Goal: Task Accomplishment & Management: Use online tool/utility

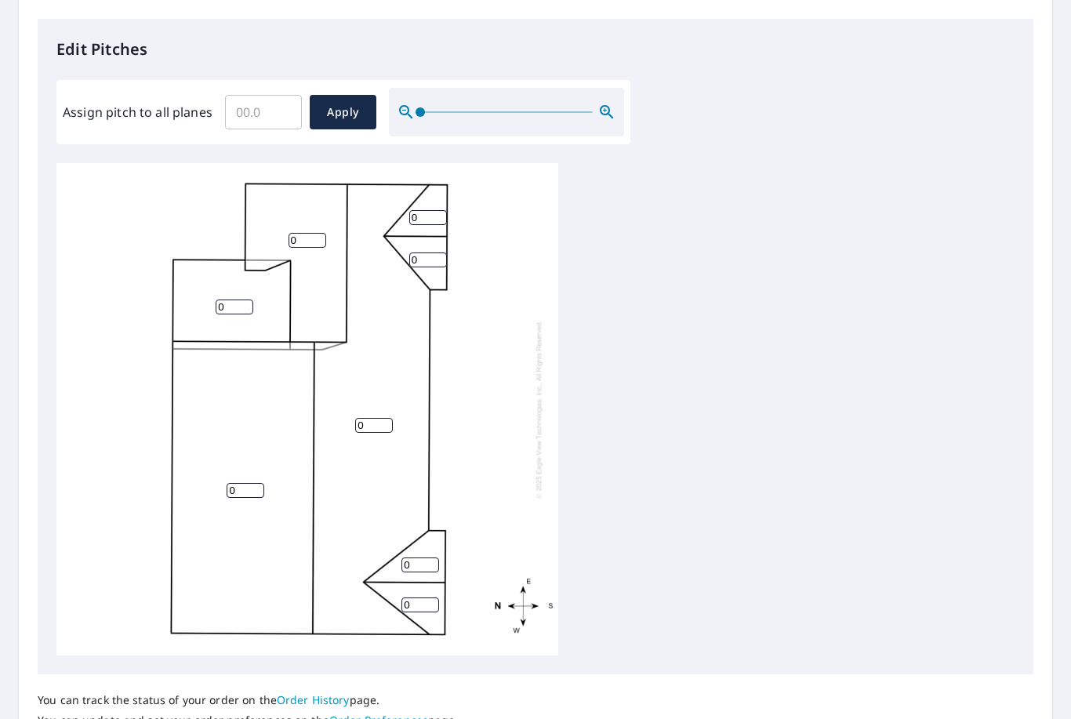
scroll to position [405, 0]
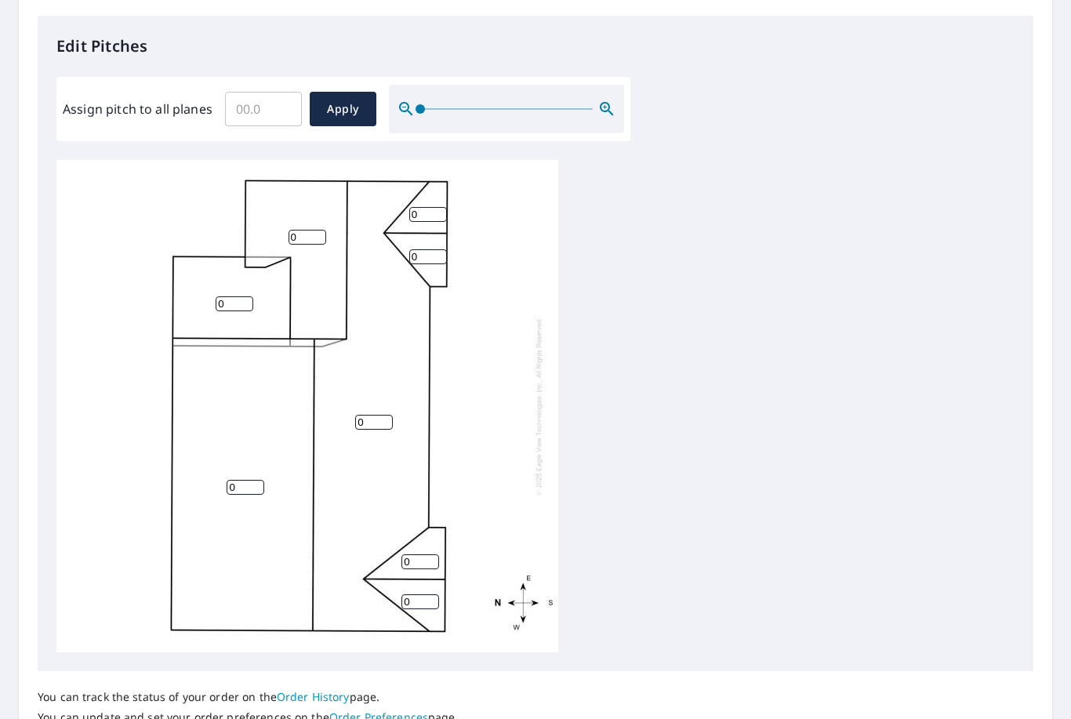
click at [223, 296] on input "0" at bounding box center [235, 303] width 38 height 15
type input "5"
click at [257, 482] on input "0" at bounding box center [246, 487] width 38 height 15
type input "5"
click at [412, 594] on input "0" at bounding box center [420, 601] width 38 height 15
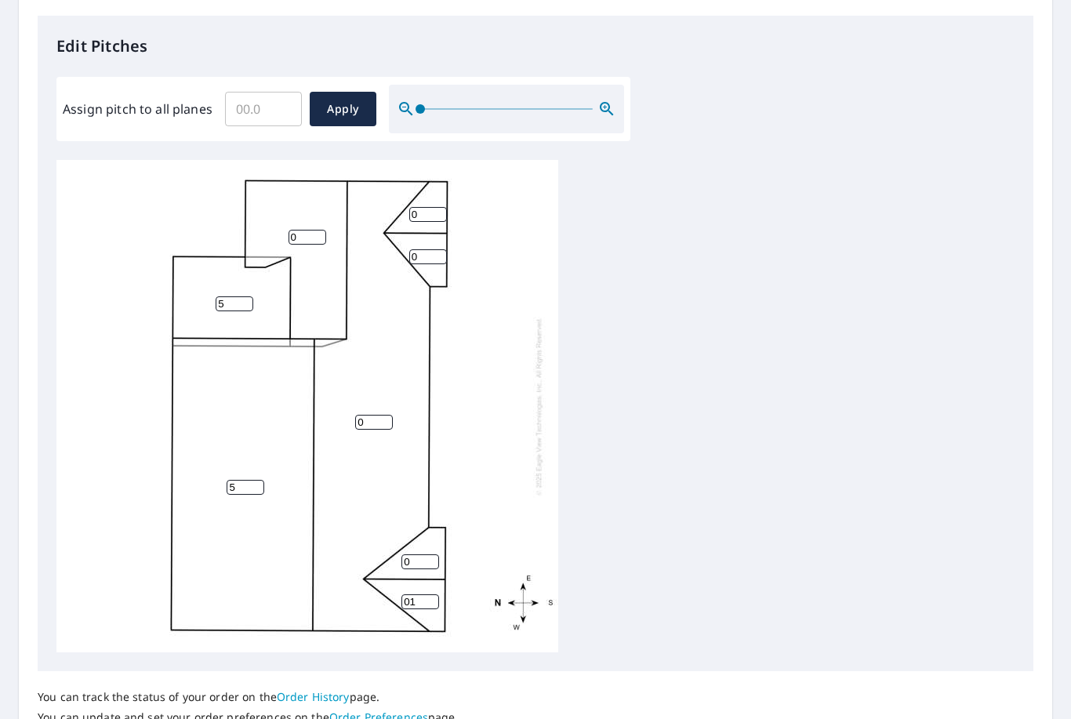
type input "0"
type input "12"
click at [417, 554] on input "0" at bounding box center [420, 561] width 38 height 15
type input "12"
click at [359, 415] on input "0" at bounding box center [374, 422] width 38 height 15
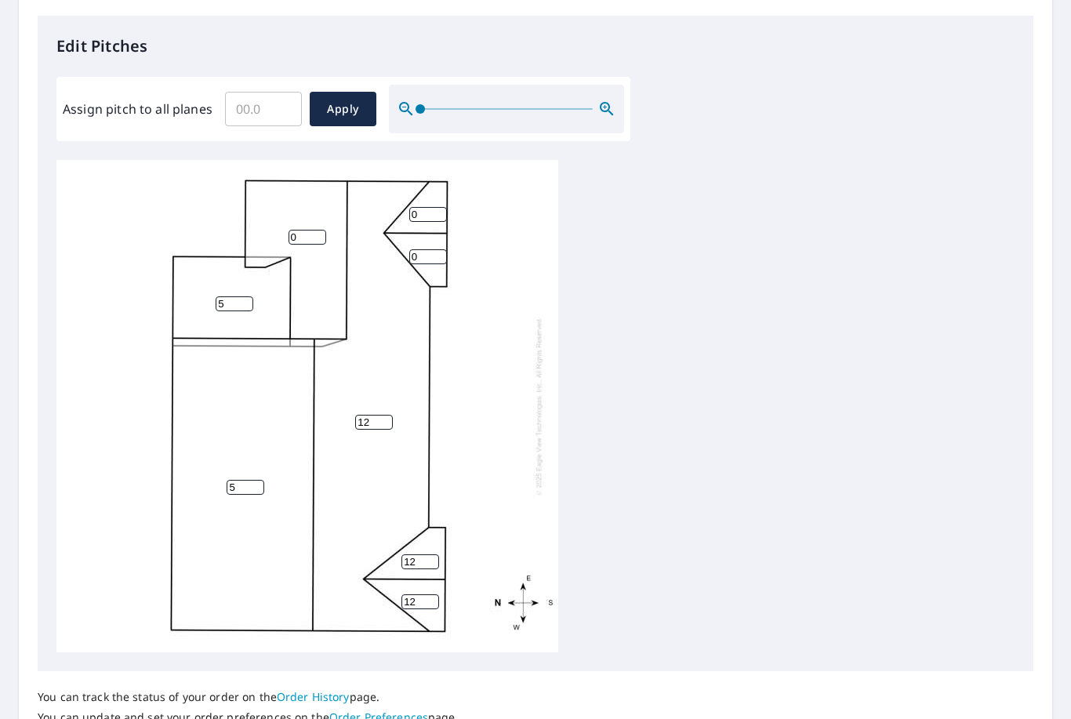
type input "12"
click at [427, 249] on input "0" at bounding box center [428, 256] width 38 height 15
type input "12"
click at [412, 207] on input "0" at bounding box center [428, 214] width 38 height 15
click at [425, 207] on input "0" at bounding box center [428, 214] width 38 height 15
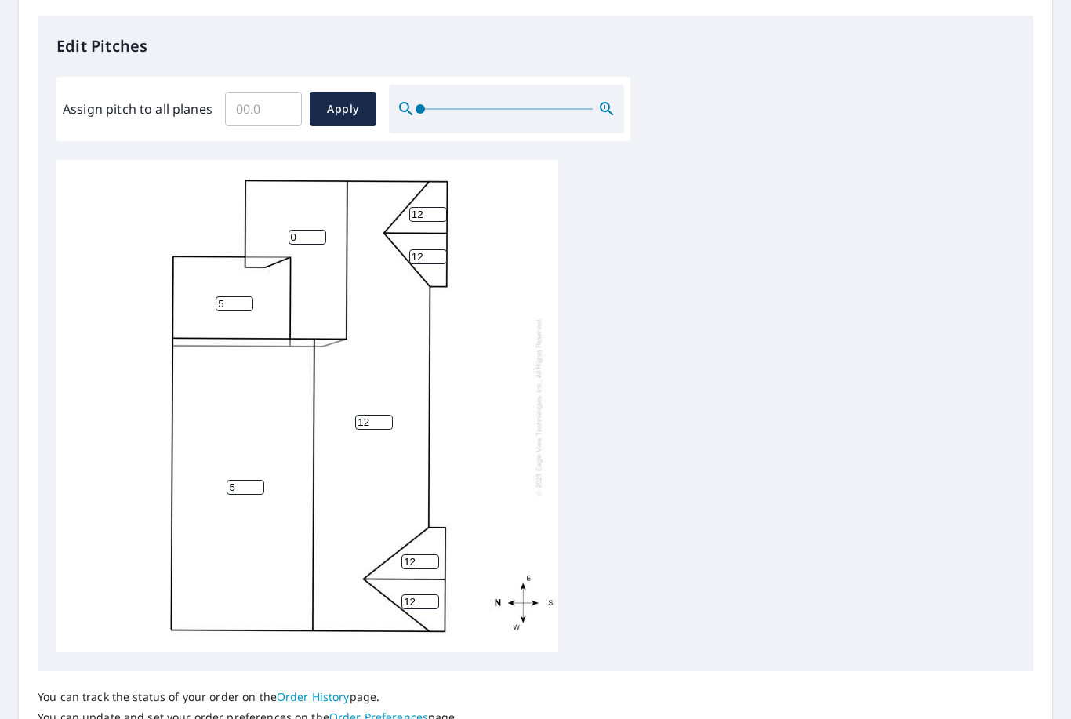
type input "12"
click at [308, 230] on input "0" at bounding box center [308, 237] width 38 height 15
type input "12"
click at [336, 100] on span "Apply" at bounding box center [343, 110] width 42 height 20
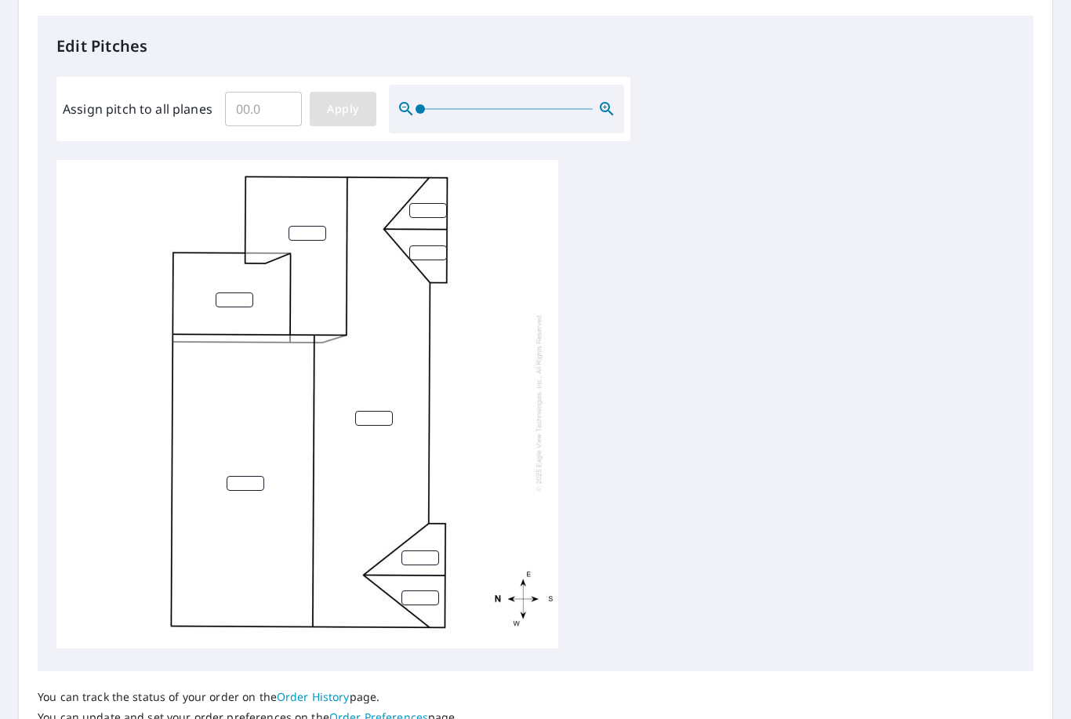
scroll to position [4, 0]
click at [351, 100] on span "Apply" at bounding box center [343, 110] width 42 height 20
click at [315, 689] on link "Order History" at bounding box center [313, 696] width 73 height 15
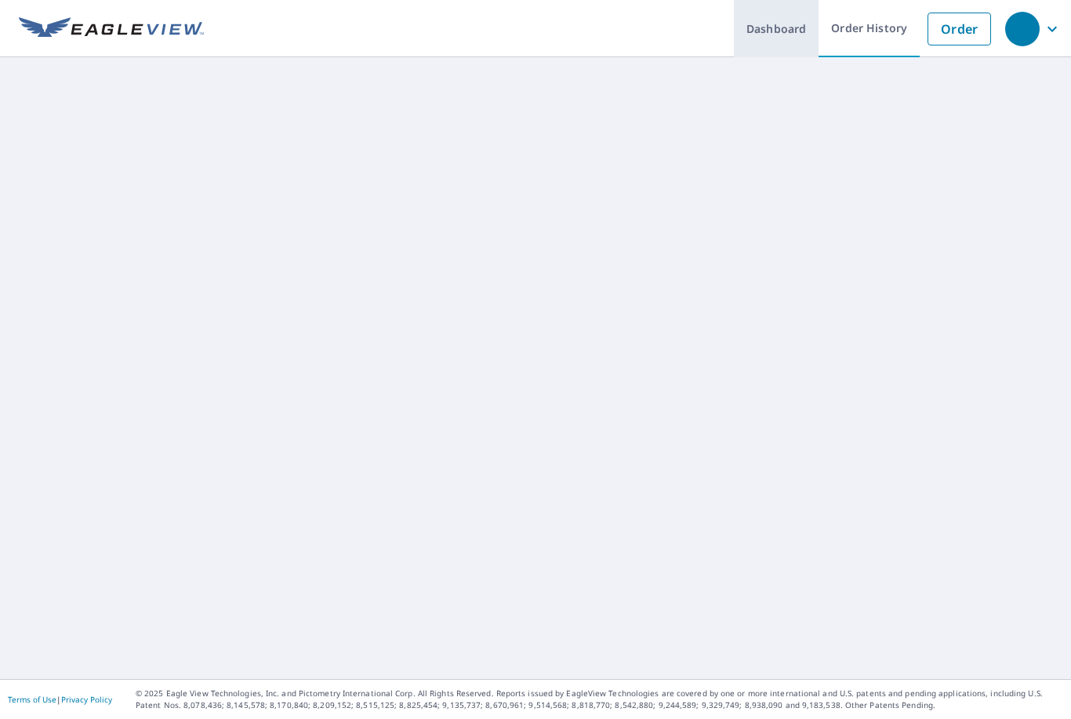
click at [783, 30] on link "Dashboard" at bounding box center [776, 28] width 85 height 57
click at [1044, 37] on icon "button" at bounding box center [1052, 29] width 19 height 19
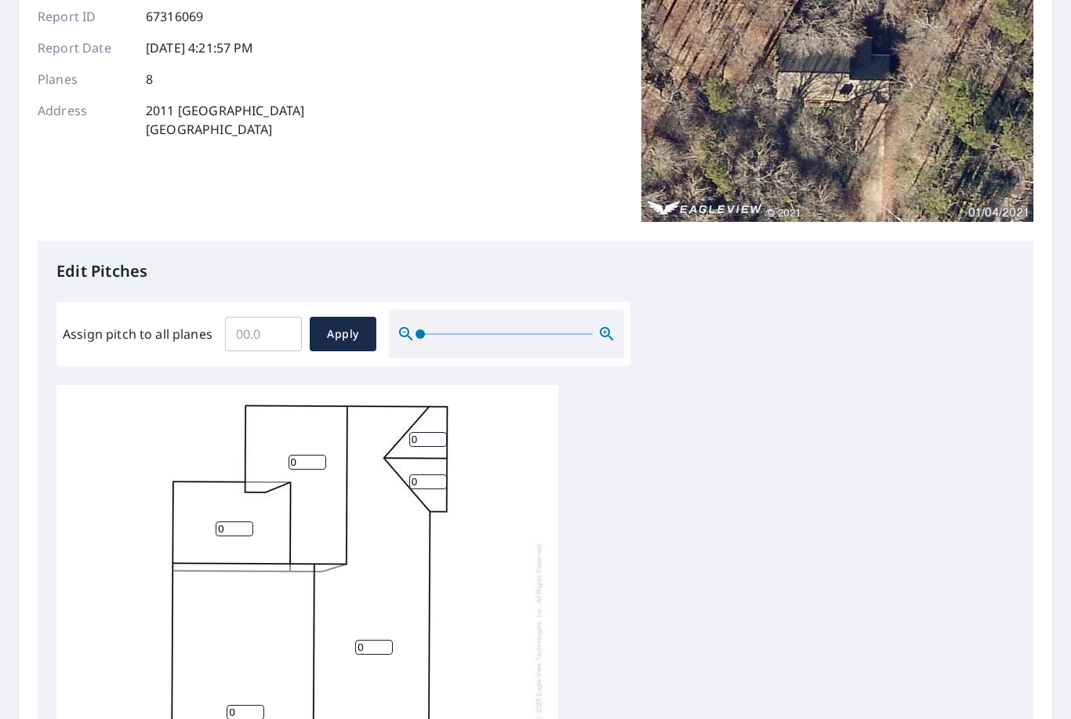
scroll to position [192, 0]
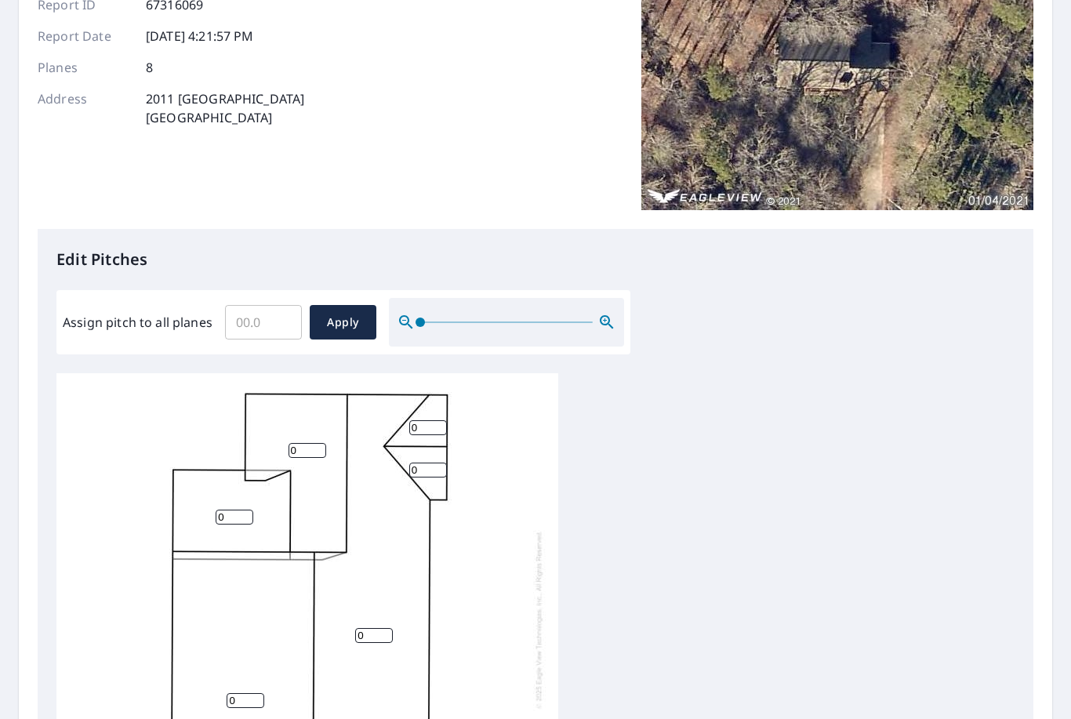
click at [315, 443] on input "0" at bounding box center [308, 450] width 38 height 15
type input "12"
click at [239, 510] on input "0" at bounding box center [235, 517] width 38 height 15
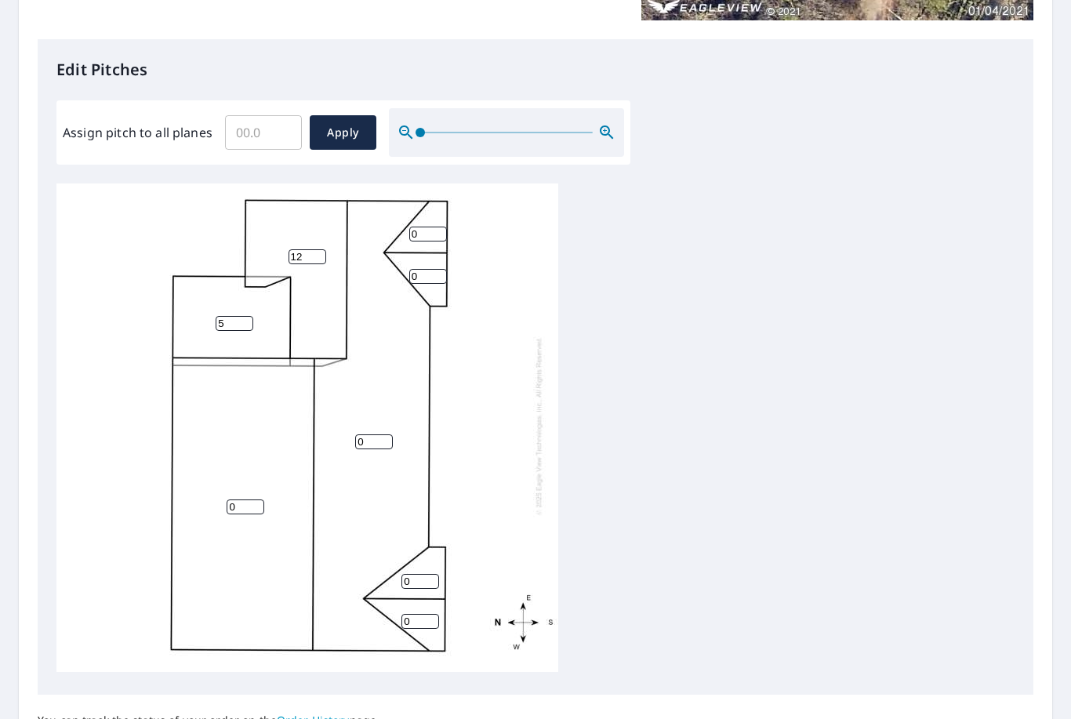
scroll to position [467, 0]
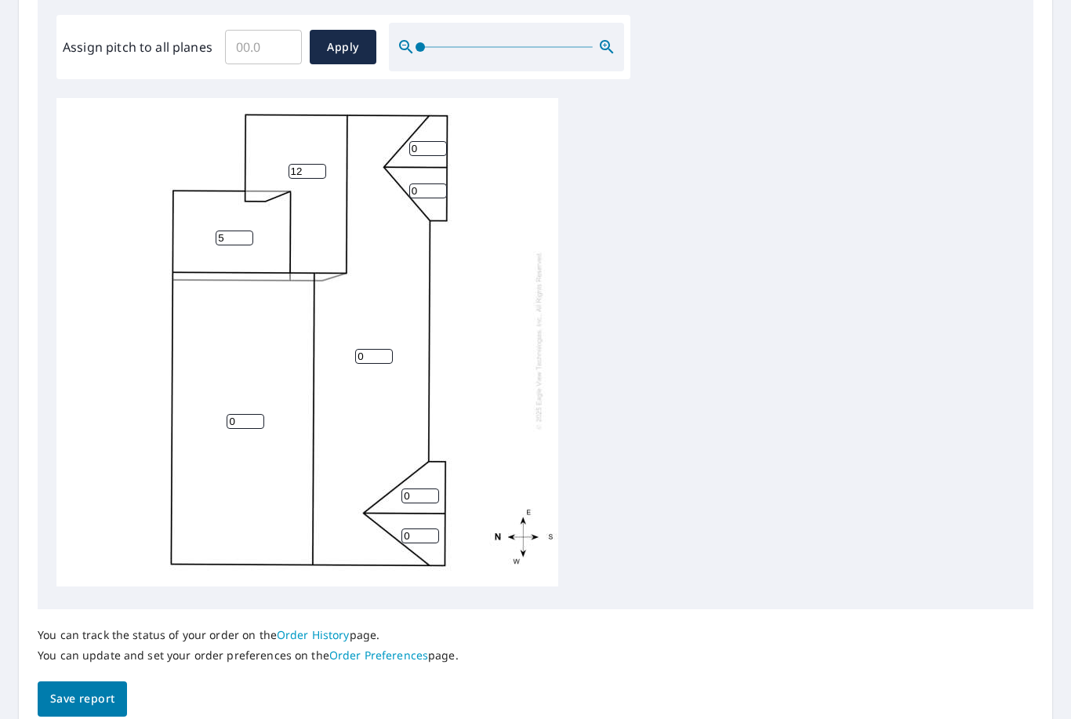
type input "5"
click at [244, 414] on input "0" at bounding box center [246, 421] width 38 height 15
type input "5"
click at [412, 528] on input "0" at bounding box center [420, 535] width 38 height 15
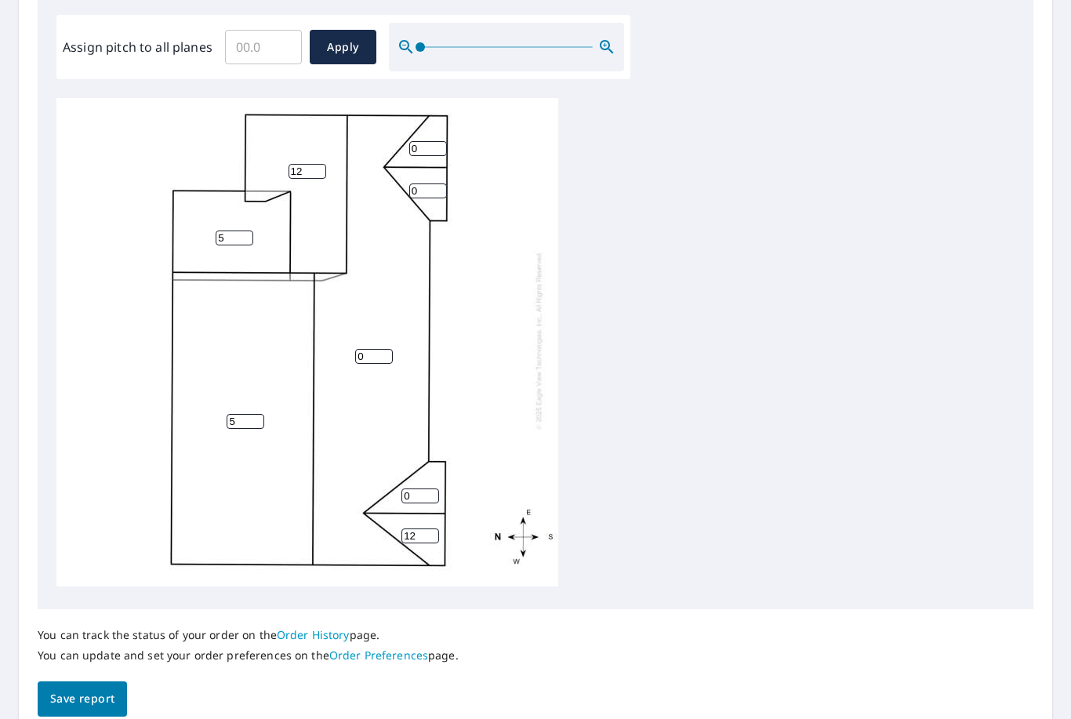
type input "12"
click at [423, 488] on input "0" at bounding box center [420, 495] width 38 height 15
type input "12"
click at [370, 349] on input "0" at bounding box center [374, 356] width 38 height 15
type input "12"
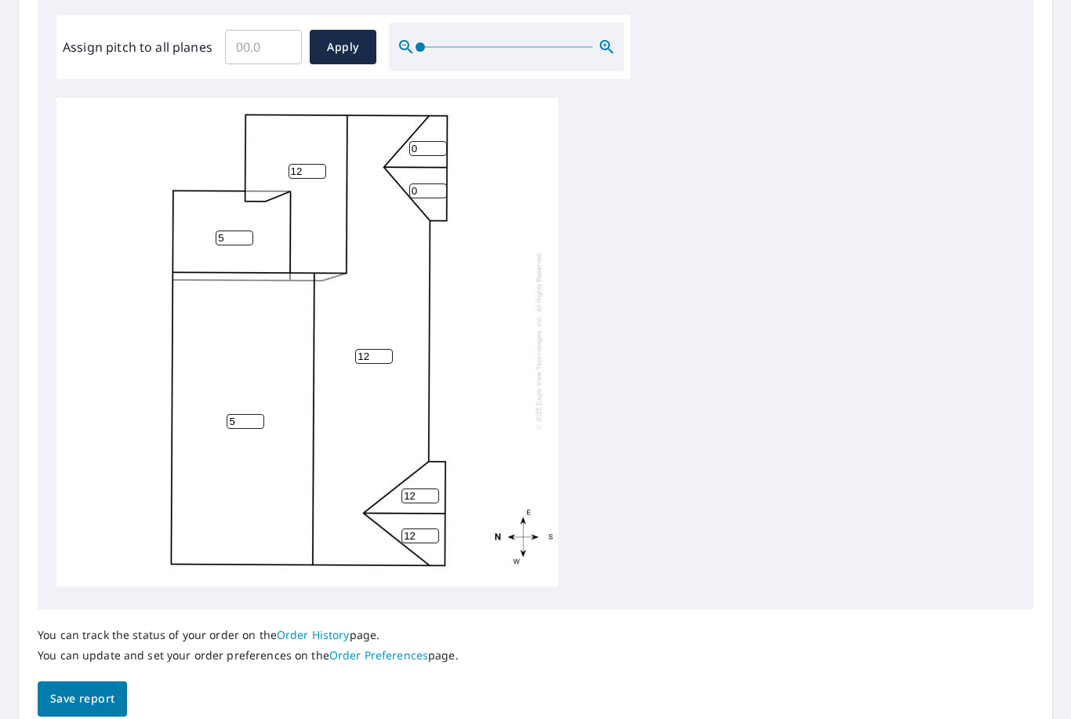
click at [427, 184] on input "0" at bounding box center [428, 190] width 38 height 15
type input "12"
click at [432, 141] on input "0" at bounding box center [428, 148] width 38 height 15
type input "12"
click at [338, 30] on button "Apply" at bounding box center [343, 47] width 67 height 34
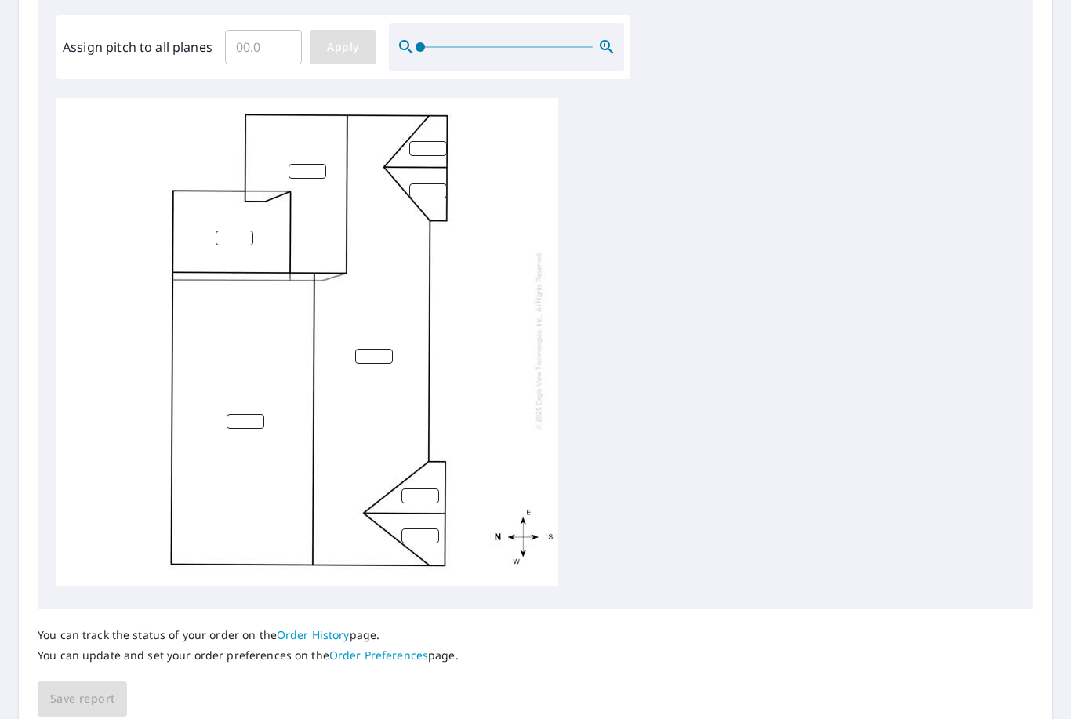
scroll to position [4, 0]
click at [348, 38] on span "Apply" at bounding box center [343, 48] width 42 height 20
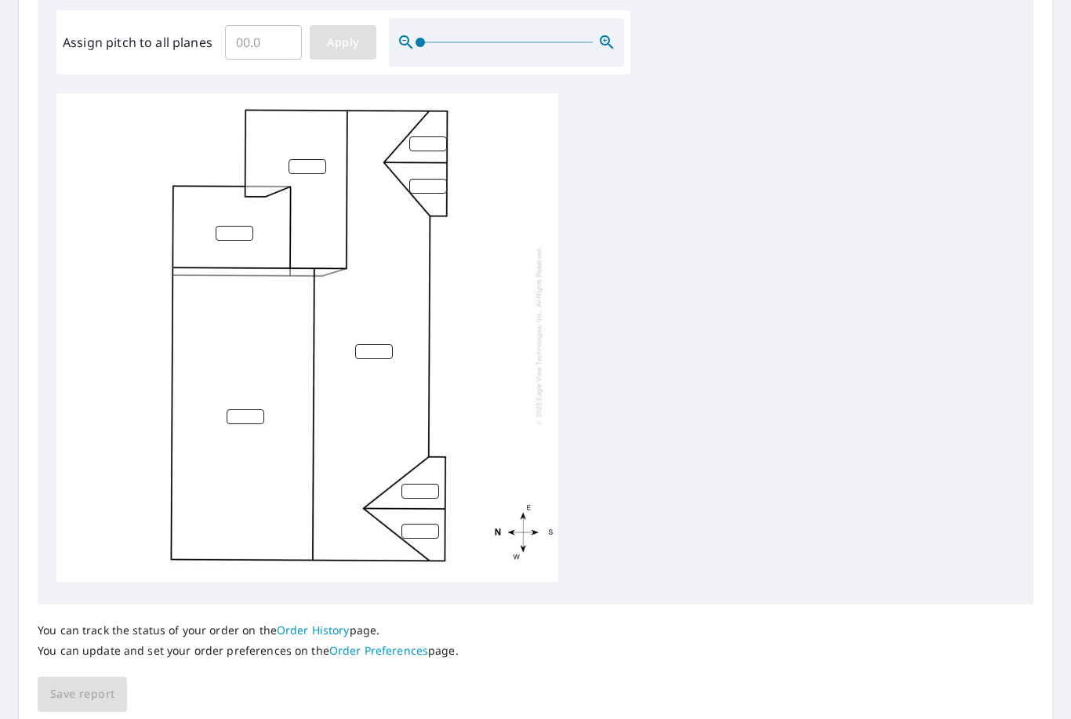
scroll to position [471, 0]
click at [316, 160] on input "number" at bounding box center [308, 167] width 38 height 15
type input "12"
click at [235, 227] on input "number" at bounding box center [235, 234] width 38 height 15
type input "5"
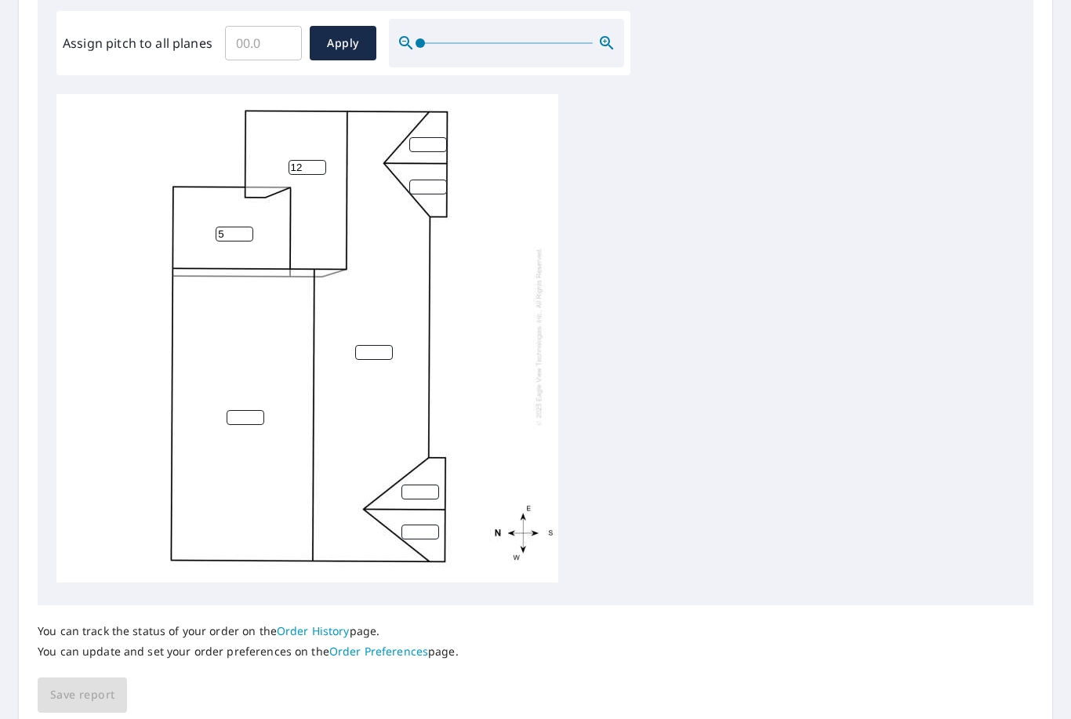
click at [254, 410] on input "number" at bounding box center [246, 417] width 38 height 15
type input "5"
click at [411, 525] on input "number" at bounding box center [420, 532] width 38 height 15
type input "12"
click at [417, 485] on input "number" at bounding box center [420, 492] width 38 height 15
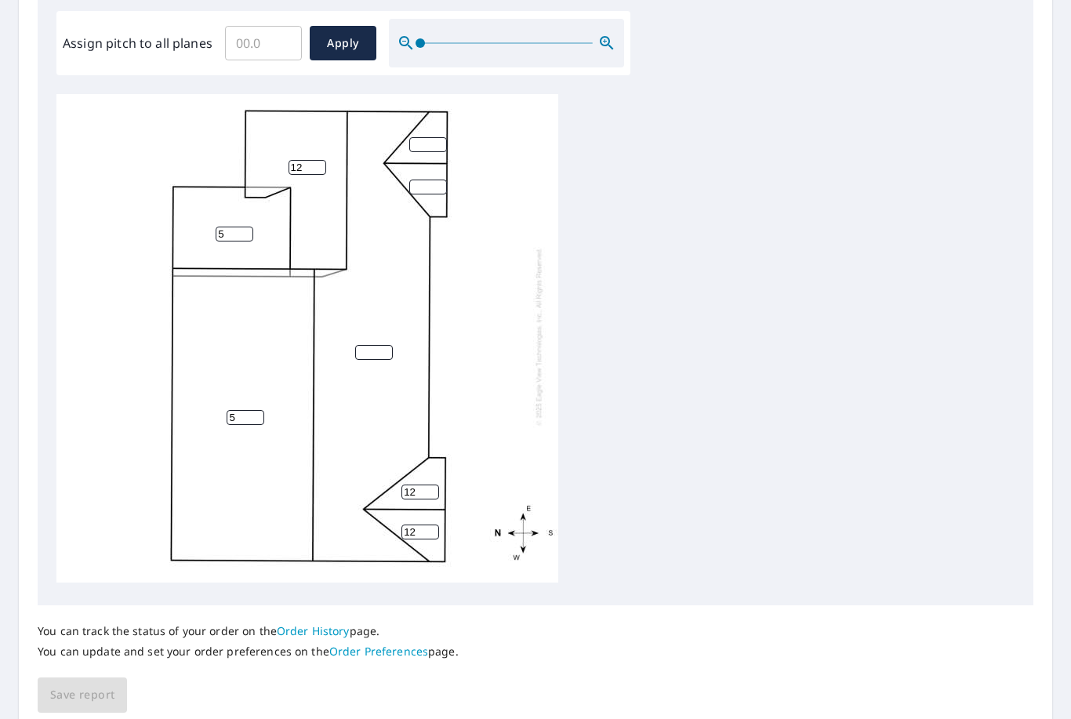
type input "12"
click at [375, 345] on input "number" at bounding box center [374, 352] width 38 height 15
type input "12"
click at [425, 180] on input "number" at bounding box center [428, 187] width 38 height 15
type input "12"
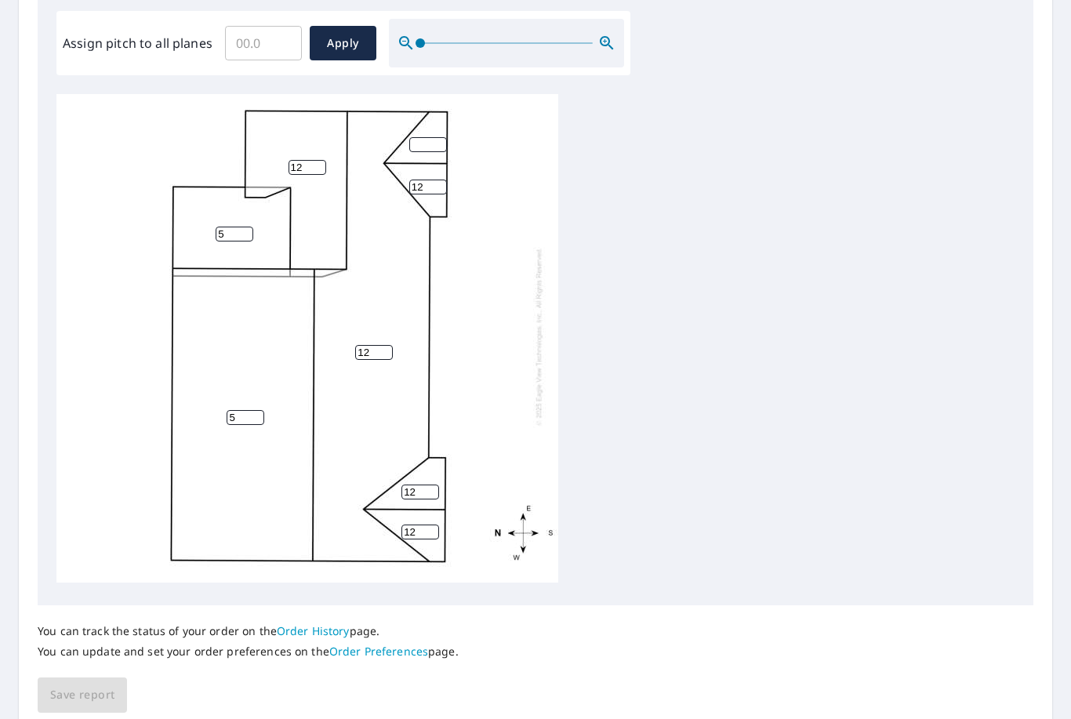
click at [412, 137] on input "number" at bounding box center [428, 144] width 38 height 15
type input "12"
click at [88, 685] on span "Save report" at bounding box center [82, 695] width 64 height 20
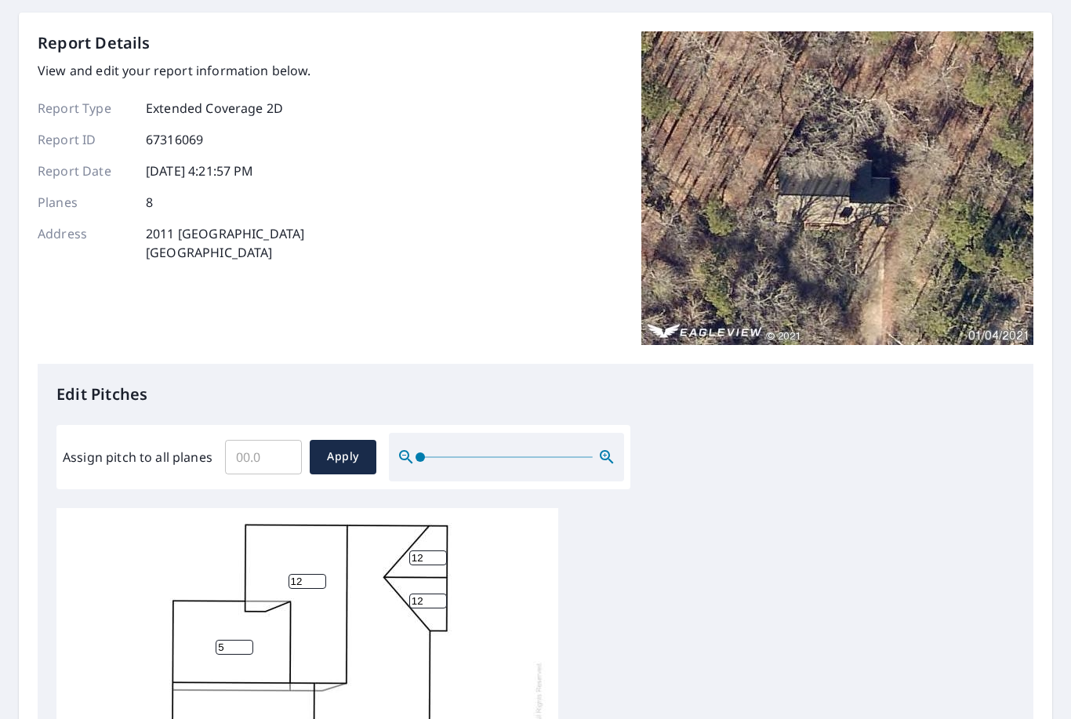
scroll to position [0, 0]
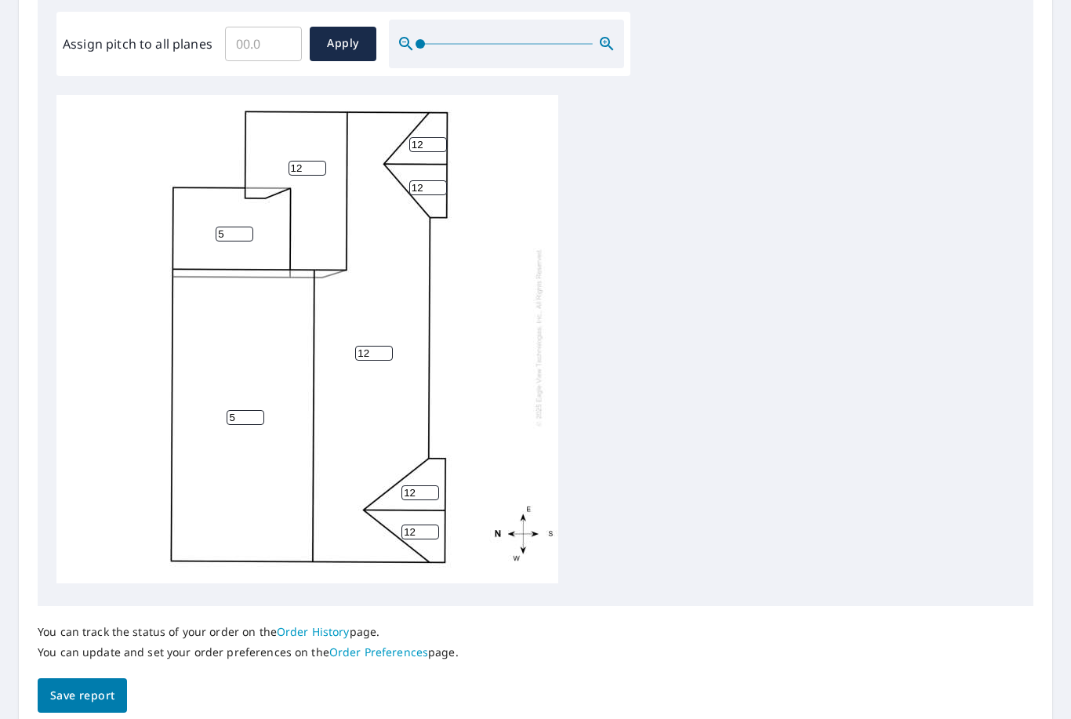
click at [88, 686] on span "Save report" at bounding box center [82, 696] width 64 height 20
click at [103, 678] on button "Save report" at bounding box center [82, 695] width 89 height 35
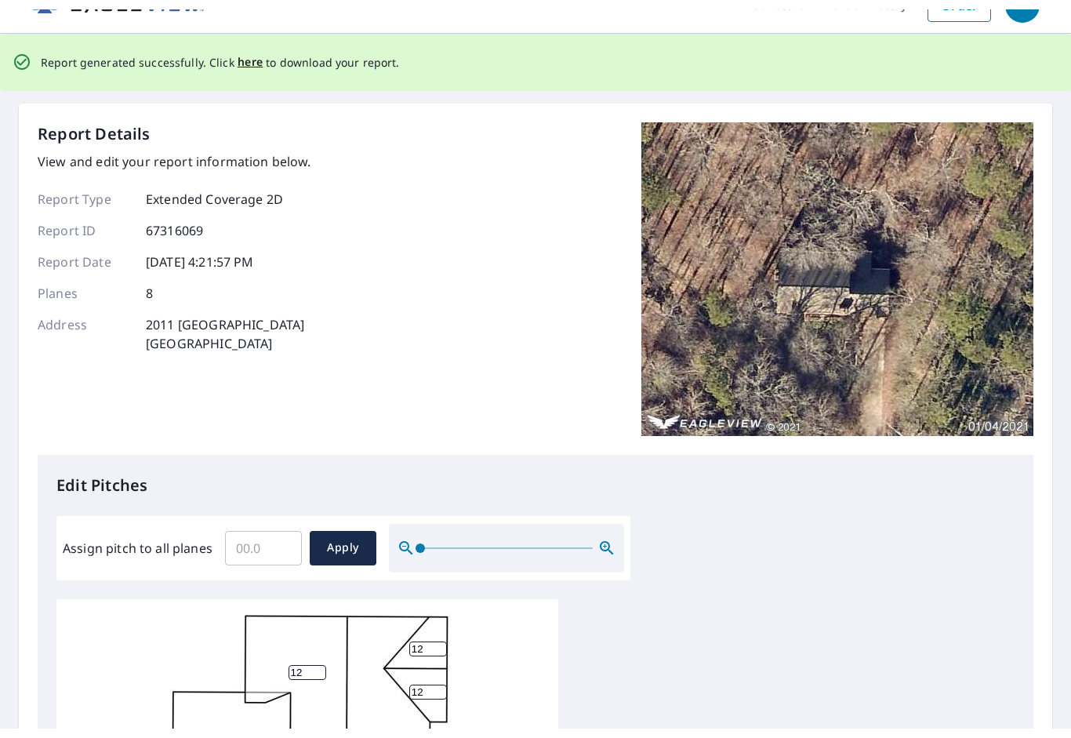
scroll to position [0, 0]
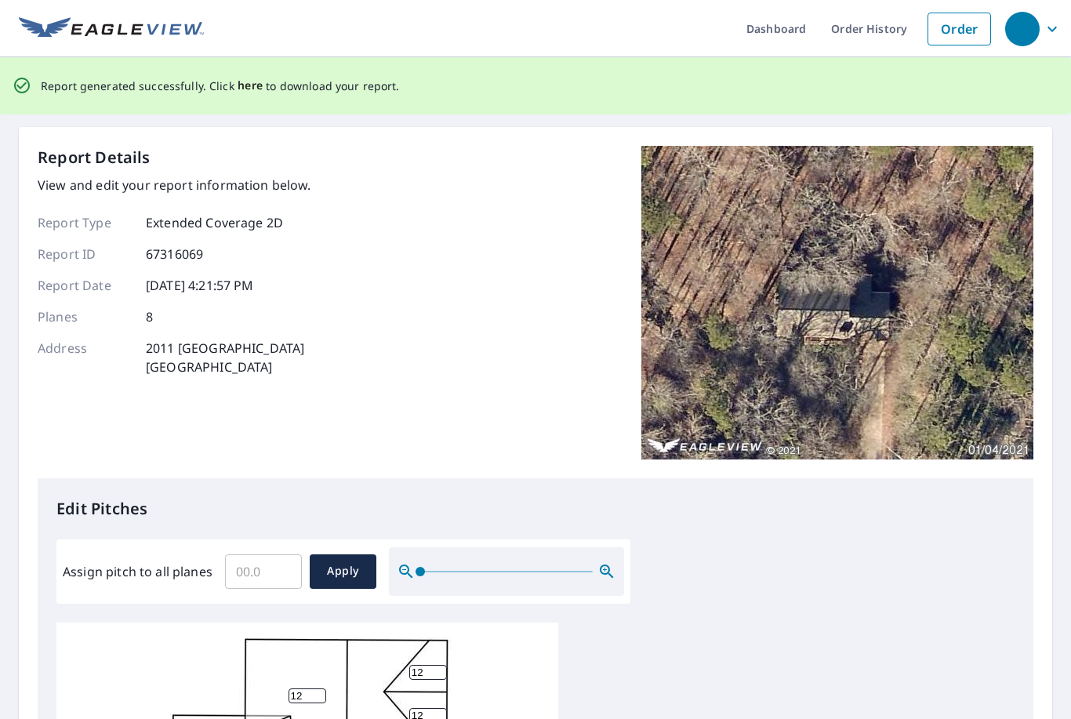
click at [256, 90] on span "here" at bounding box center [251, 86] width 26 height 20
click at [246, 83] on span "here" at bounding box center [251, 86] width 26 height 20
click at [246, 82] on span "here" at bounding box center [251, 86] width 26 height 20
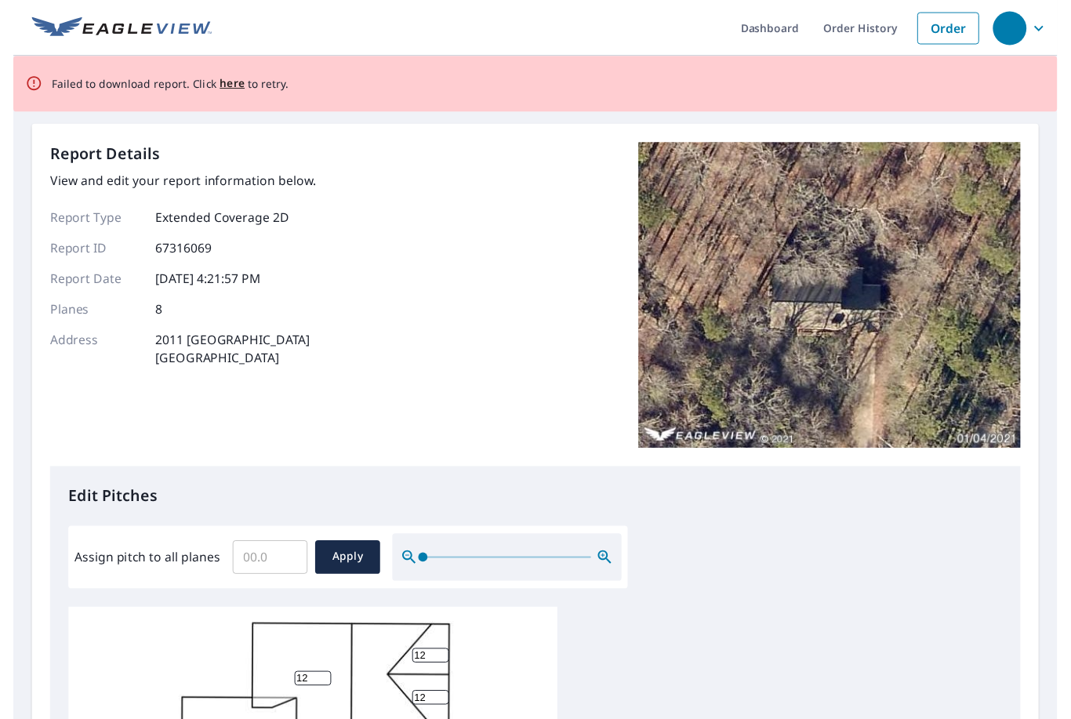
scroll to position [19, 0]
